Goal: Use online tool/utility

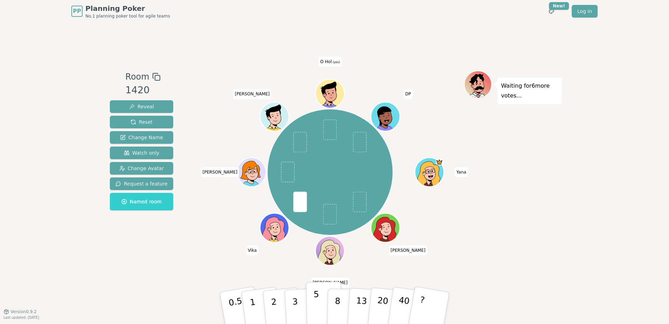
click at [318, 299] on button "5" at bounding box center [324, 307] width 36 height 53
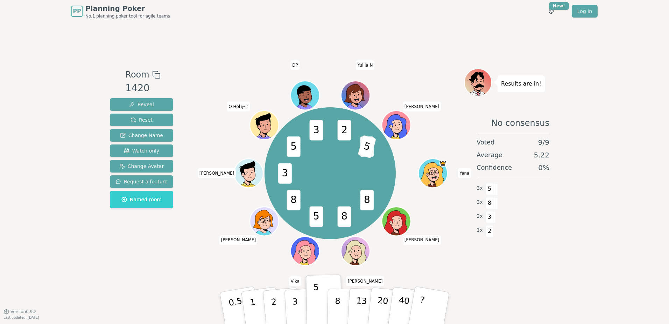
click at [477, 196] on div "PP Planning Poker No.1 planning poker tool for agile teams Toggle theme New! Lo…" at bounding box center [334, 162] width 669 height 324
click at [477, 202] on span "8" at bounding box center [490, 203] width 8 height 12
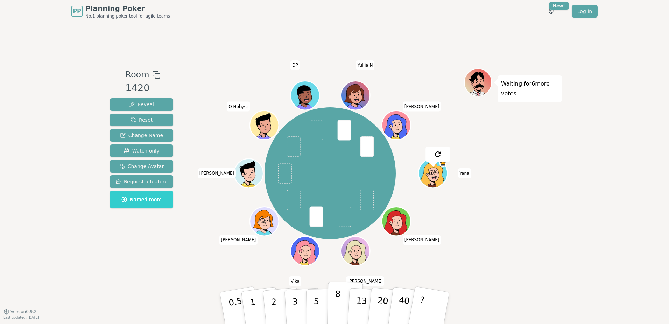
click at [338, 301] on p "8" at bounding box center [338, 308] width 6 height 38
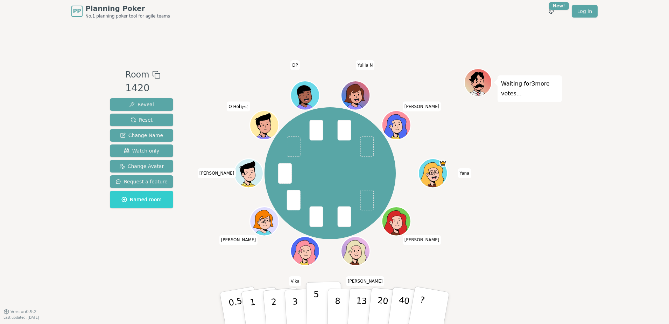
click at [315, 292] on p "5" at bounding box center [317, 308] width 6 height 38
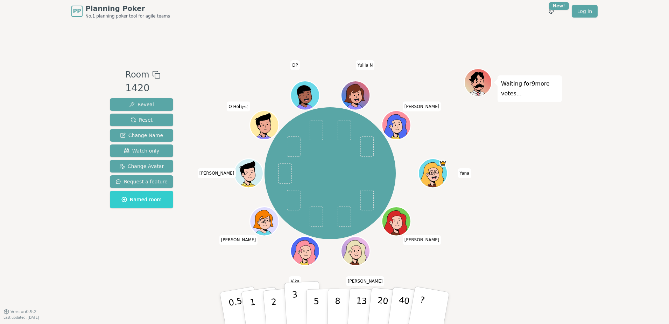
click at [293, 301] on p "3" at bounding box center [296, 308] width 8 height 38
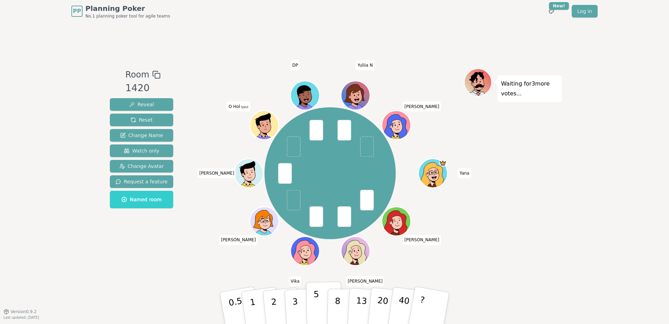
click at [319, 308] on button "5" at bounding box center [324, 307] width 36 height 53
click at [297, 309] on p "3" at bounding box center [296, 308] width 8 height 38
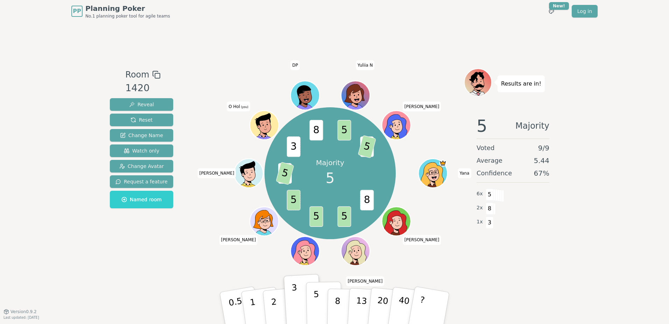
click at [317, 304] on p "5" at bounding box center [317, 308] width 6 height 38
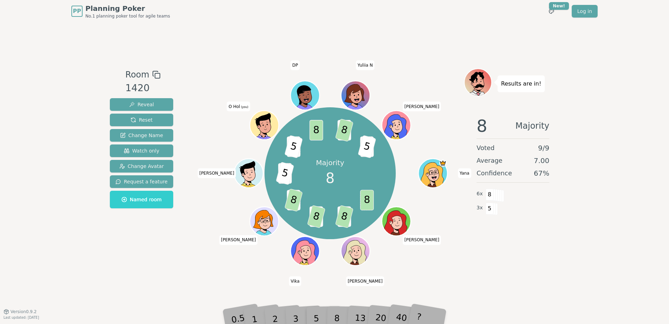
click at [339, 310] on div "8" at bounding box center [344, 307] width 21 height 25
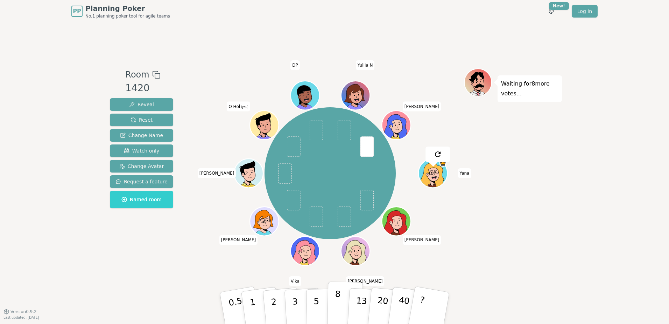
click at [334, 301] on button "8" at bounding box center [345, 307] width 36 height 53
click at [276, 301] on button "2" at bounding box center [282, 308] width 40 height 56
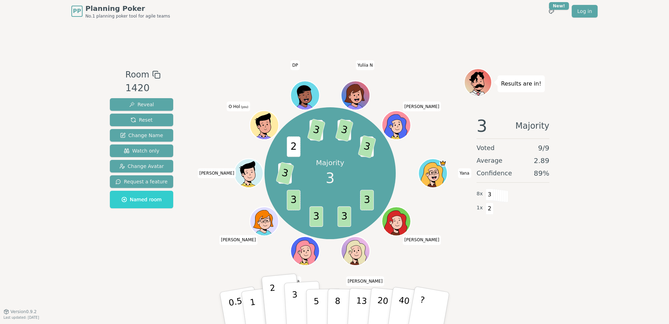
click at [296, 306] on p "3" at bounding box center [296, 308] width 8 height 38
